Goal: Transaction & Acquisition: Subscribe to service/newsletter

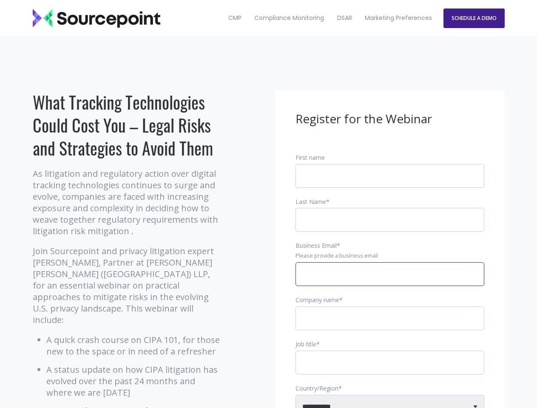
click at [390, 281] on input "Business Email *" at bounding box center [389, 274] width 189 height 24
